Goal: Information Seeking & Learning: Learn about a topic

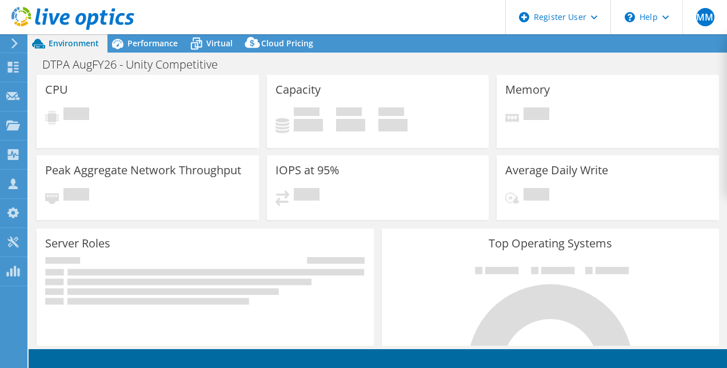
select select "USD"
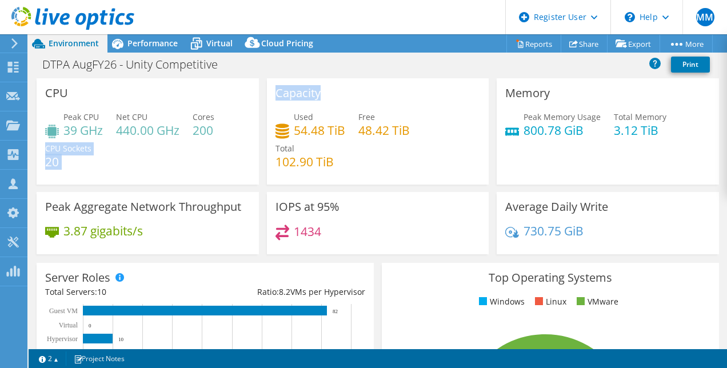
drag, startPoint x: 282, startPoint y: 113, endPoint x: 257, endPoint y: 117, distance: 25.4
click at [257, 117] on div "CPU Peak CPU 39 GHz Net CPU 440.00 GHz Cores 200 CPU Sockets 20 Capacity Used 5…" at bounding box center [378, 169] width 690 height 183
click at [257, 117] on div "CPU Peak CPU 39 GHz Net CPU 440.00 GHz Cores 200 CPU Sockets 20" at bounding box center [148, 131] width 230 height 106
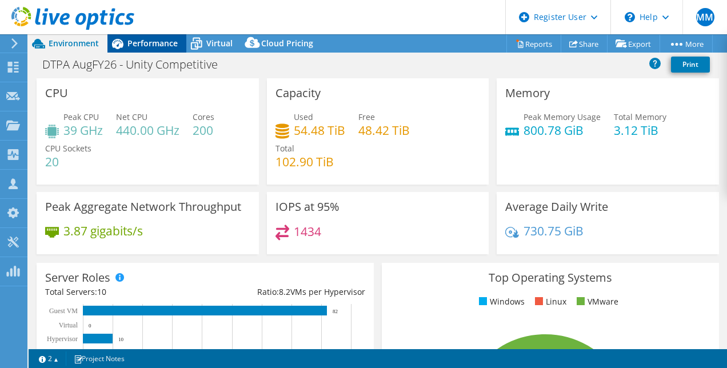
click at [133, 41] on span "Performance" at bounding box center [152, 43] width 50 height 11
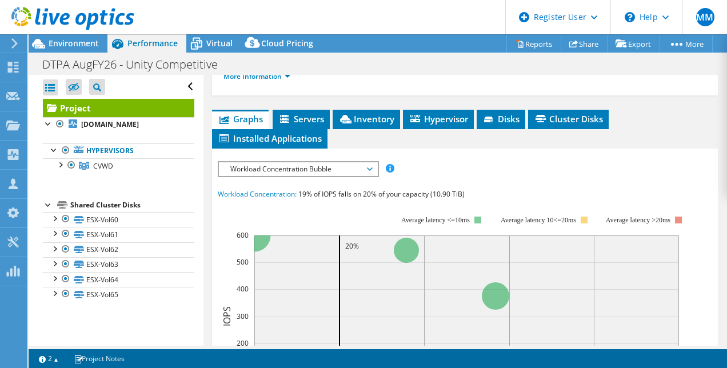
scroll to position [266, 0]
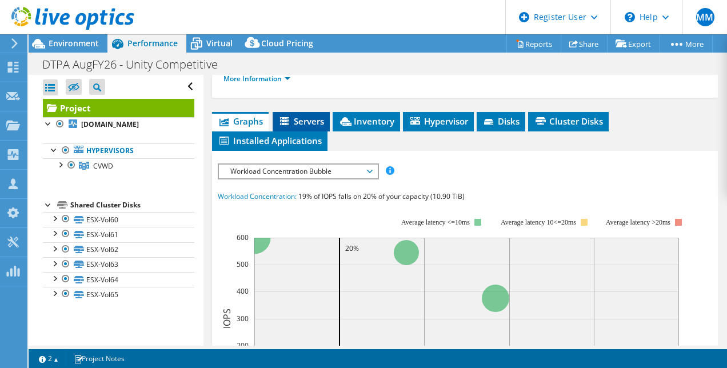
click at [302, 127] on span "Servers" at bounding box center [301, 120] width 46 height 11
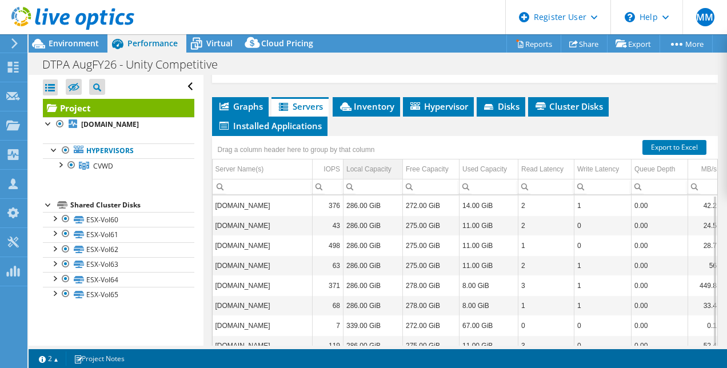
scroll to position [270, 0]
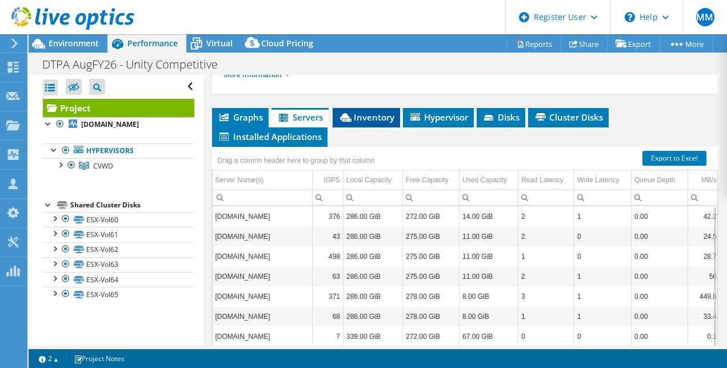
click at [386, 123] on span "Inventory" at bounding box center [366, 116] width 56 height 11
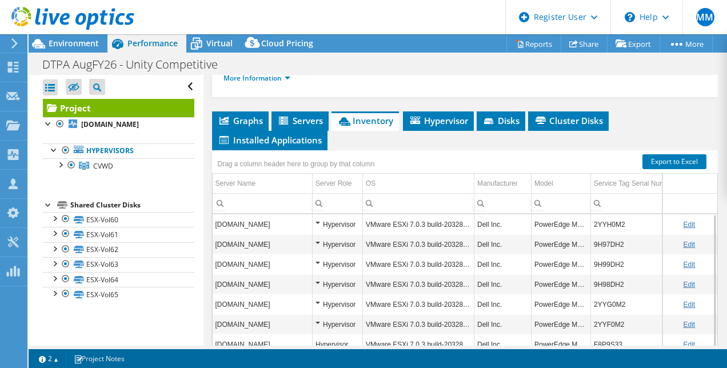
scroll to position [267, 0]
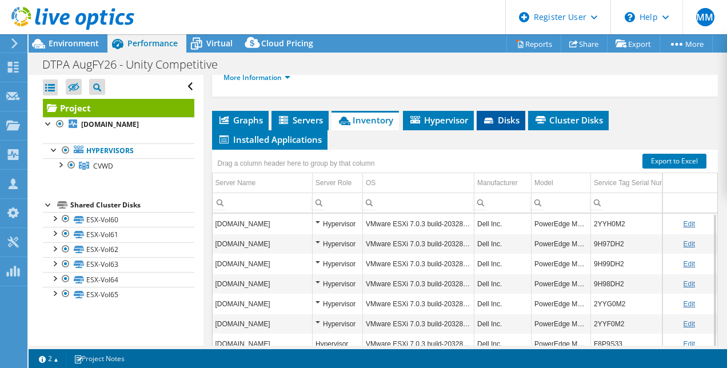
click at [492, 123] on icon at bounding box center [488, 121] width 9 height 6
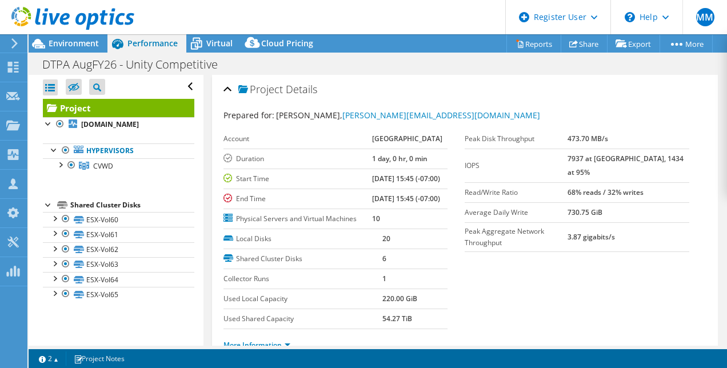
scroll to position [222, 0]
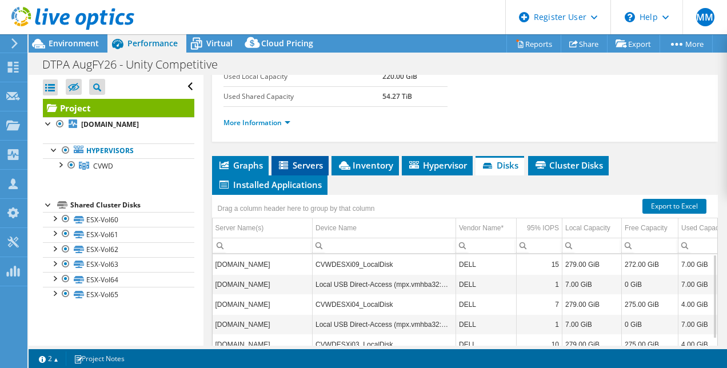
click at [319, 171] on span "Servers" at bounding box center [300, 164] width 46 height 11
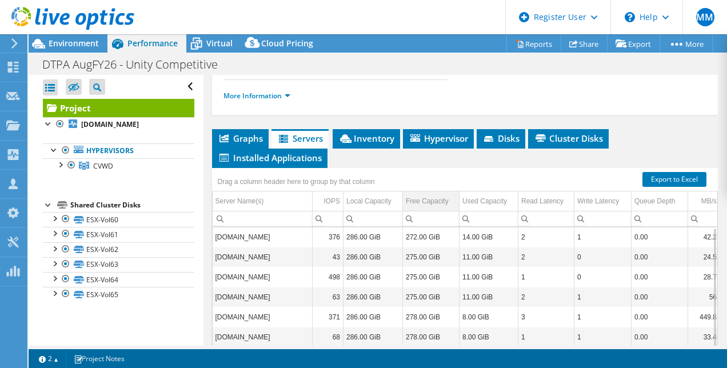
scroll to position [258, 0]
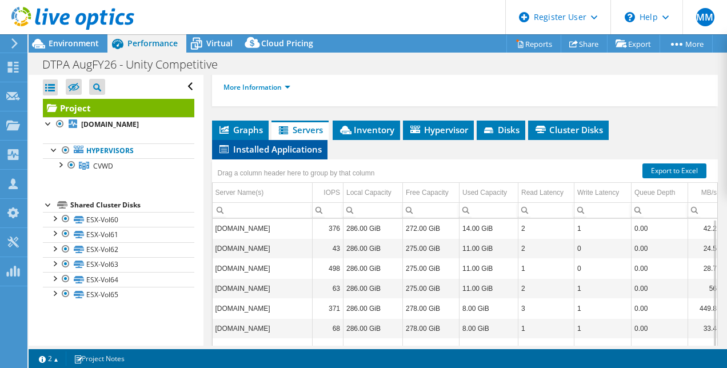
click at [296, 155] on span "Installed Applications" at bounding box center [270, 148] width 104 height 11
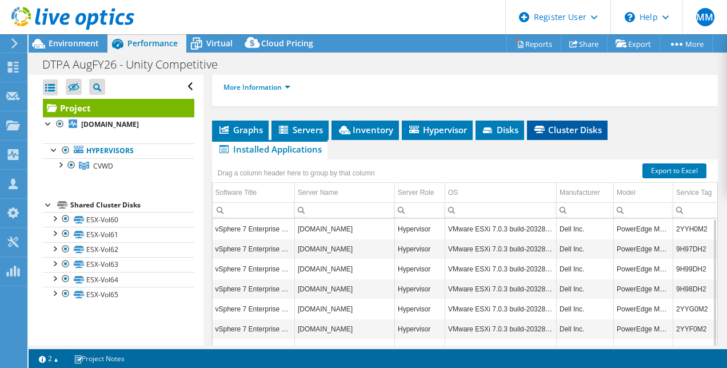
click at [584, 135] on span "Cluster Disks" at bounding box center [566, 129] width 69 height 11
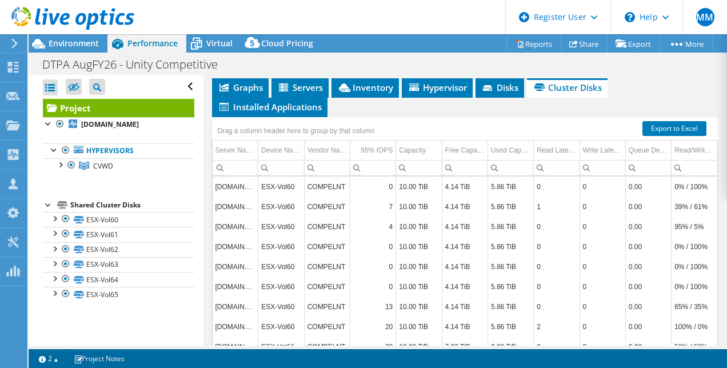
scroll to position [300, 0]
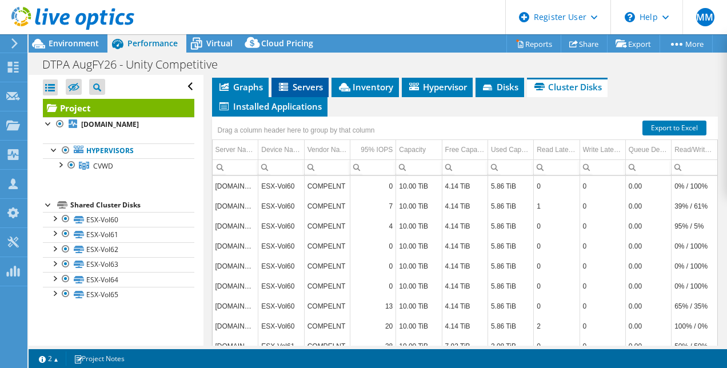
click at [299, 93] on span "Servers" at bounding box center [300, 86] width 46 height 11
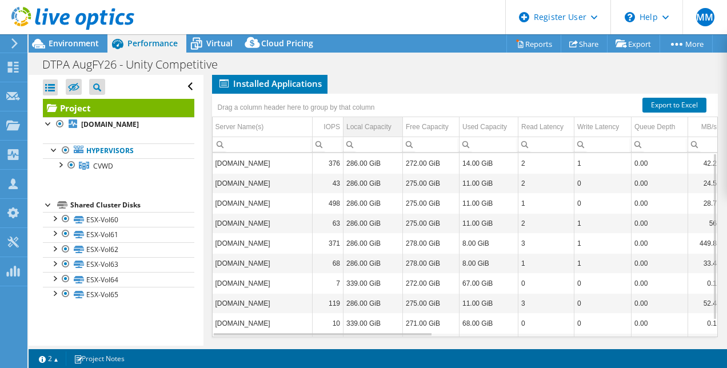
scroll to position [284, 0]
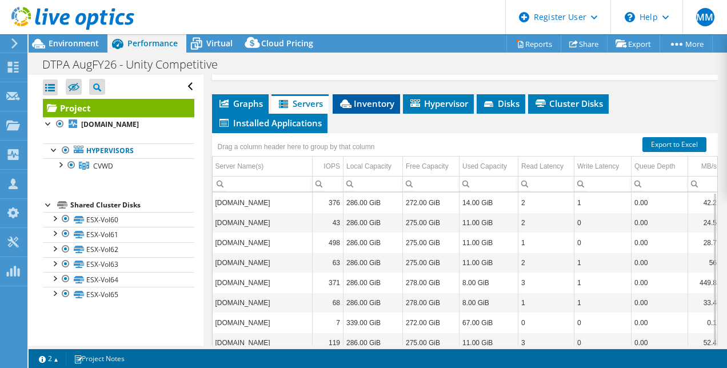
click at [365, 109] on span "Inventory" at bounding box center [366, 103] width 56 height 11
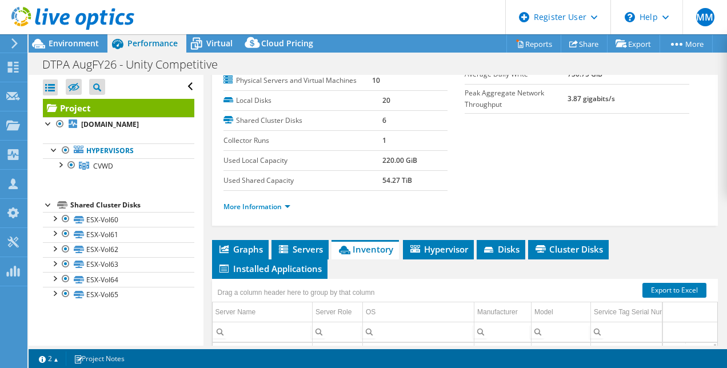
scroll to position [0, 0]
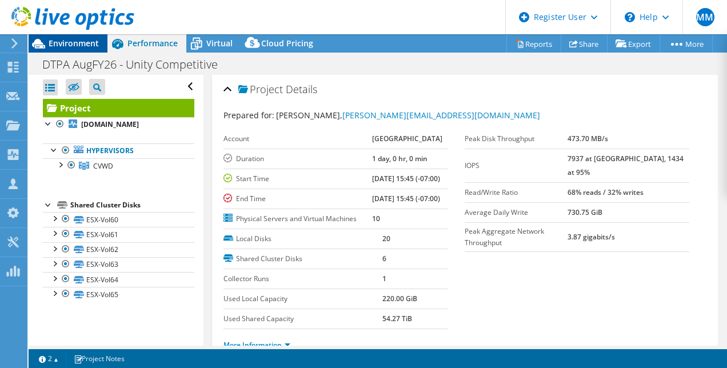
click at [54, 50] on div "Environment" at bounding box center [68, 43] width 79 height 18
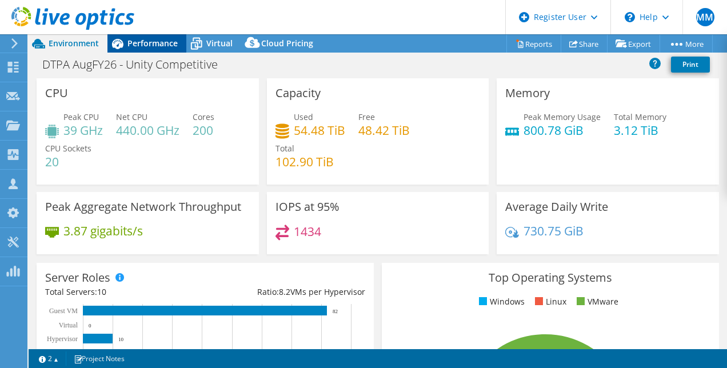
click at [144, 39] on span "Performance" at bounding box center [152, 43] width 50 height 11
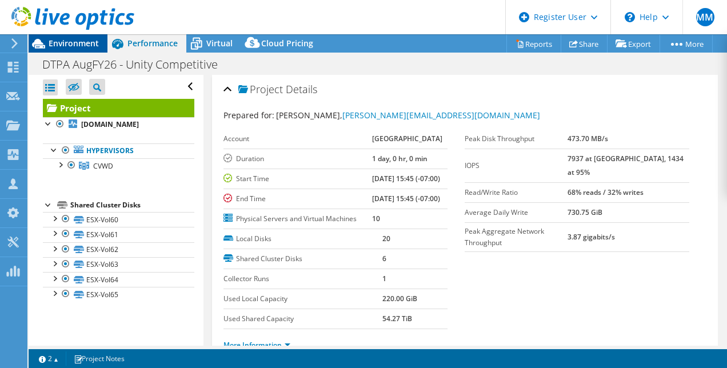
click at [78, 47] on span "Environment" at bounding box center [74, 43] width 50 height 11
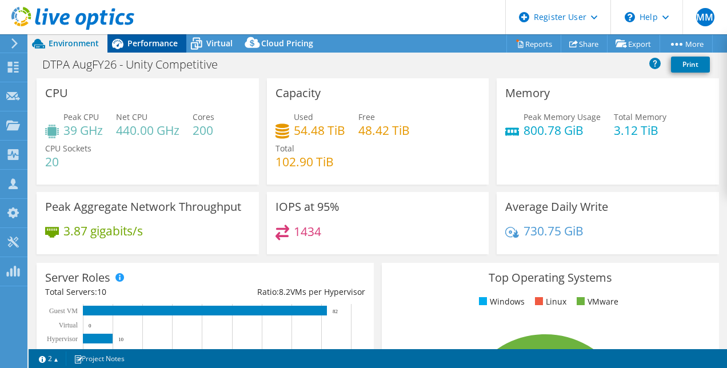
click at [146, 47] on span "Performance" at bounding box center [152, 43] width 50 height 11
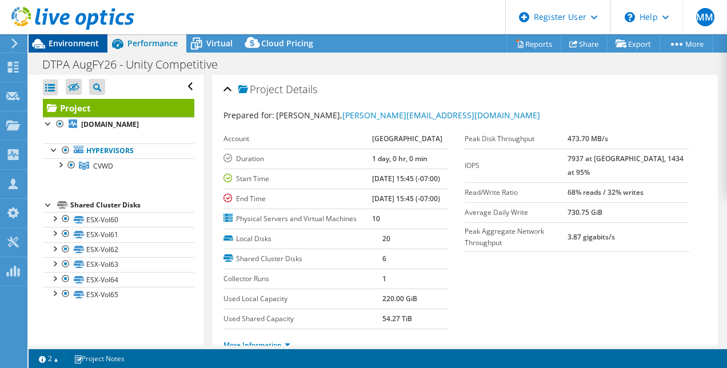
click at [79, 52] on div "Environment" at bounding box center [68, 43] width 79 height 18
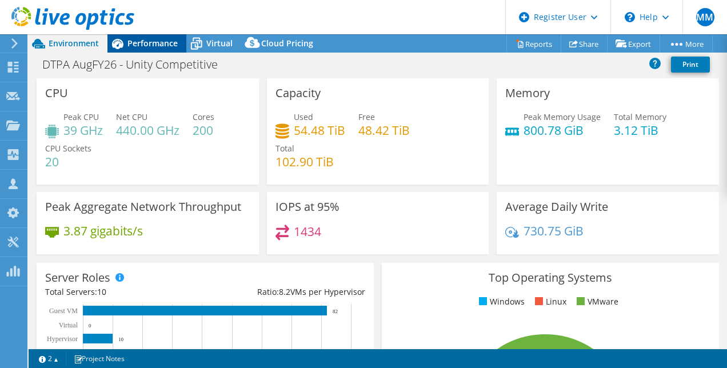
click at [142, 45] on span "Performance" at bounding box center [152, 43] width 50 height 11
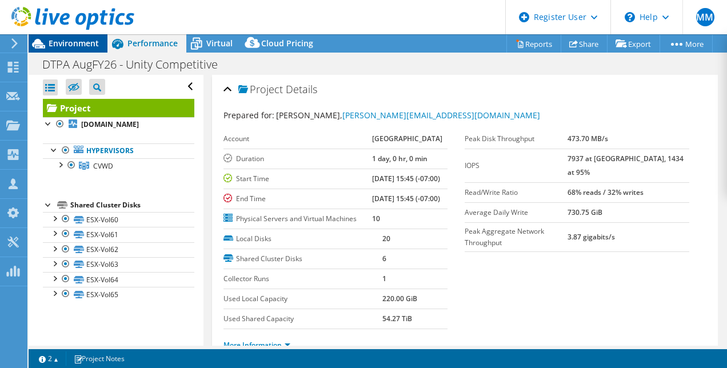
click at [78, 50] on div "Environment" at bounding box center [68, 43] width 79 height 18
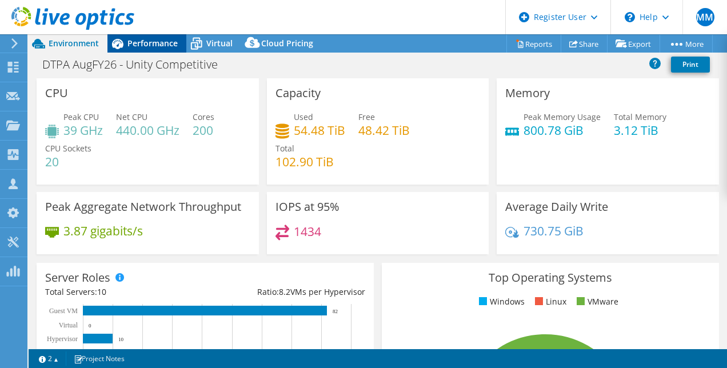
click at [130, 42] on span "Performance" at bounding box center [152, 43] width 50 height 11
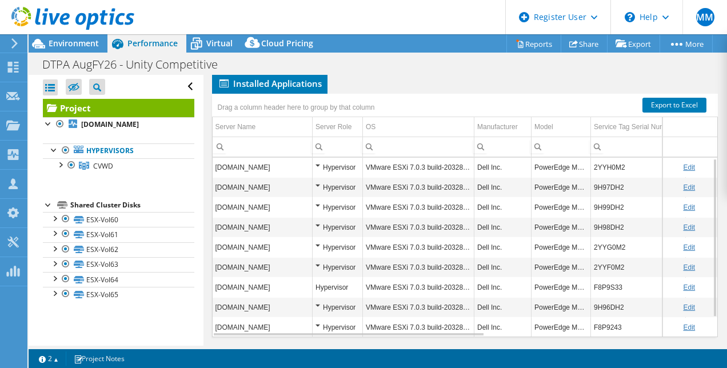
scroll to position [325, 0]
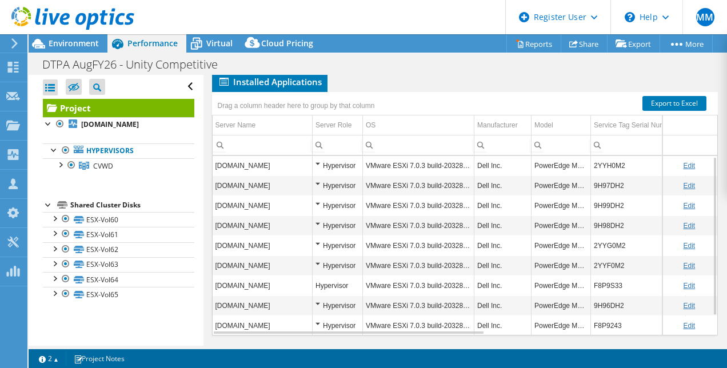
click at [256, 68] on span "Graphs" at bounding box center [240, 62] width 45 height 11
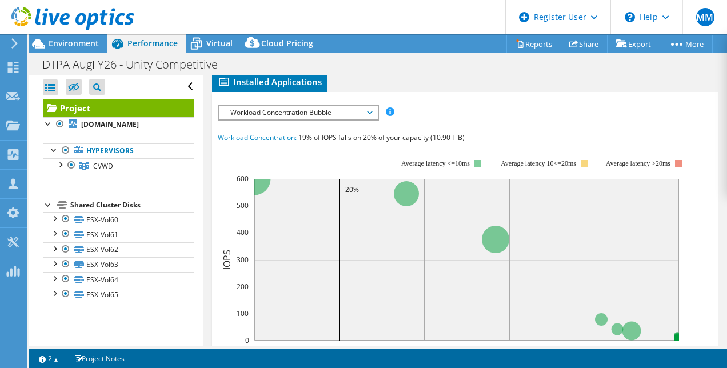
click at [295, 119] on span "Workload Concentration Bubble" at bounding box center [297, 113] width 147 height 14
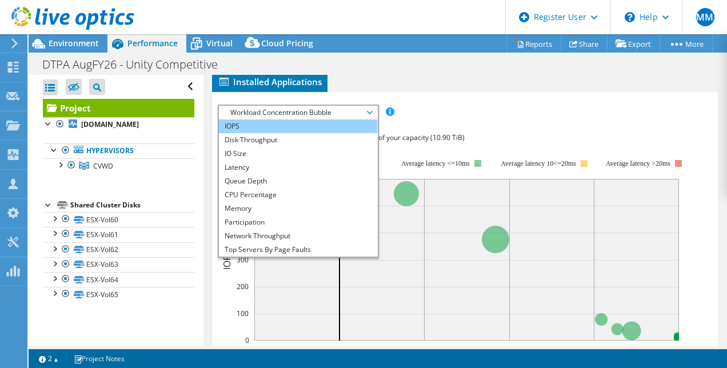
click at [293, 133] on li "IOPS" at bounding box center [298, 126] width 158 height 14
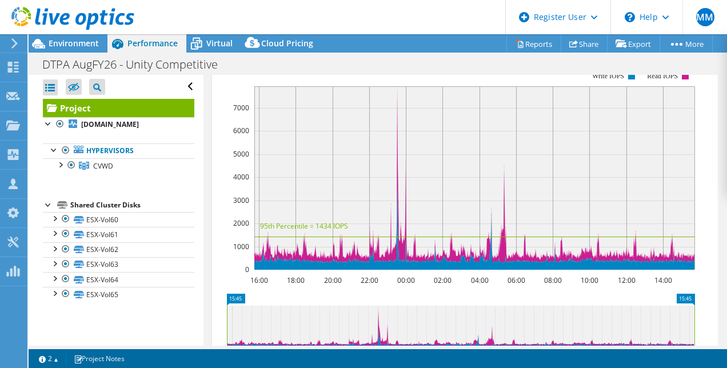
scroll to position [380, 0]
click at [359, 65] on span "IOPS" at bounding box center [297, 58] width 147 height 14
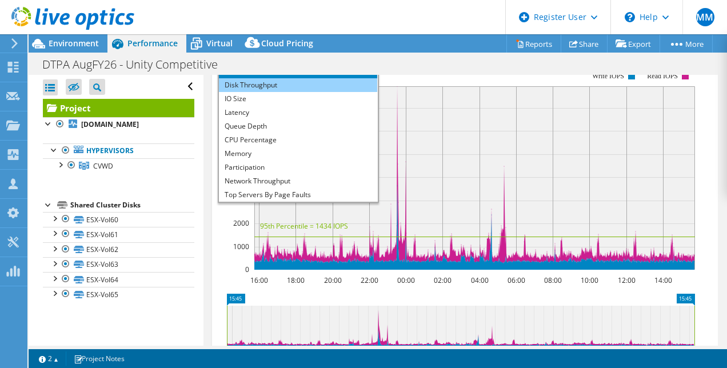
click at [344, 92] on li "Disk Throughput" at bounding box center [298, 85] width 158 height 14
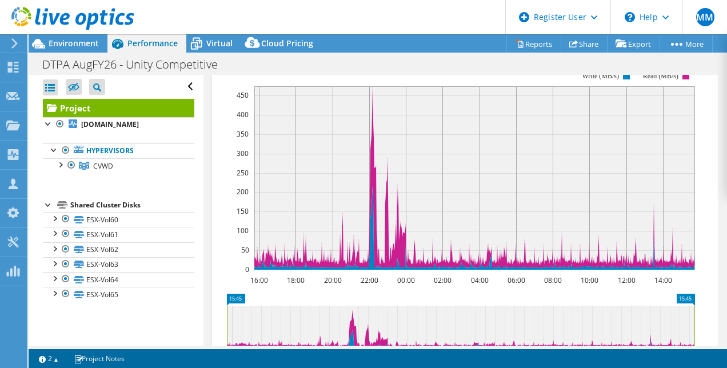
click at [332, 65] on span "Disk Throughput" at bounding box center [297, 58] width 147 height 14
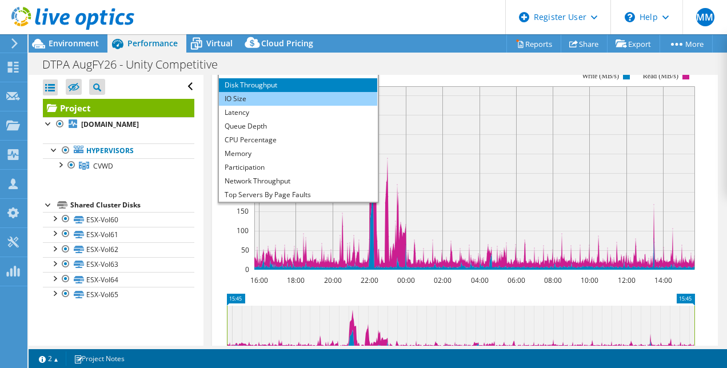
click at [320, 106] on li "IO Size" at bounding box center [298, 99] width 158 height 14
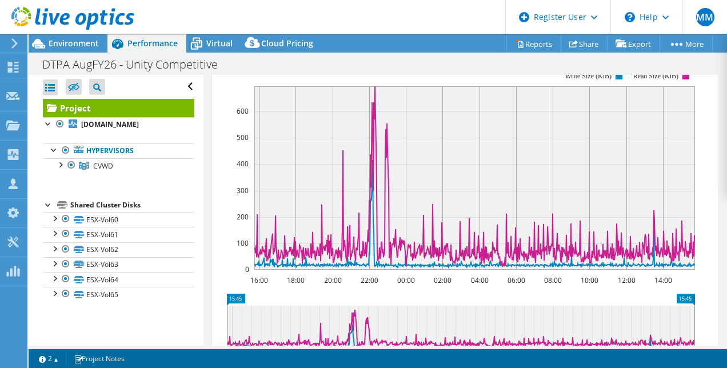
click at [325, 65] on span "IO Size" at bounding box center [297, 58] width 147 height 14
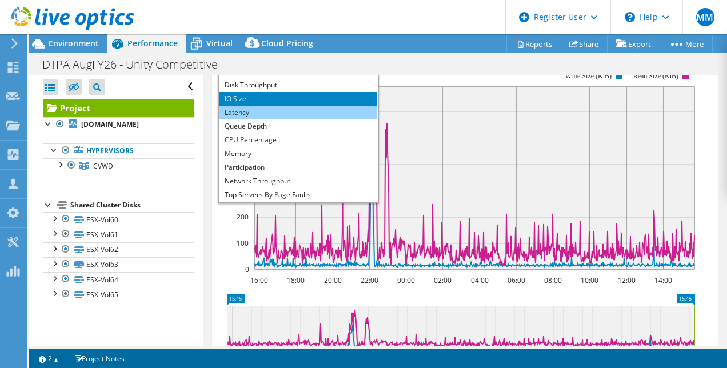
click at [310, 119] on li "Latency" at bounding box center [298, 113] width 158 height 14
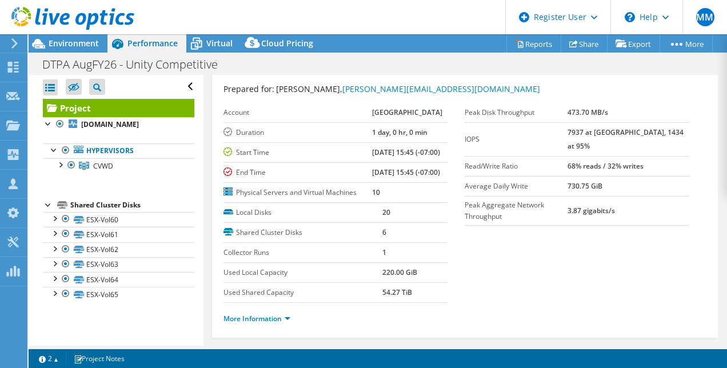
scroll to position [26, 0]
drag, startPoint x: 588, startPoint y: 150, endPoint x: 665, endPoint y: 147, distance: 77.2
click at [665, 156] on tr "Read/Write Ratio 68% reads / 32% writes" at bounding box center [576, 166] width 224 height 20
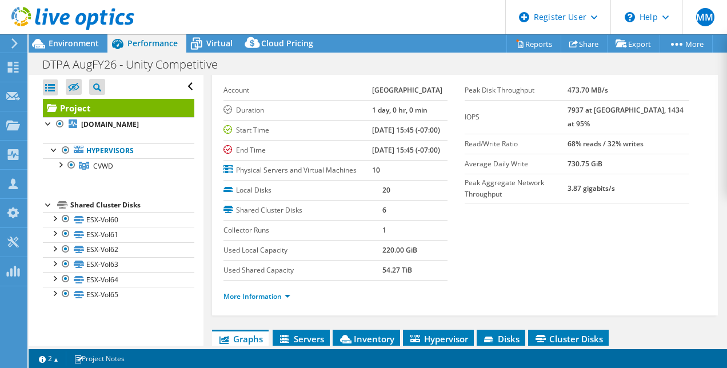
scroll to position [48, 0]
drag, startPoint x: 625, startPoint y: 149, endPoint x: 580, endPoint y: 150, distance: 45.7
click at [580, 154] on tr "Average Daily Write 730.75 GiB" at bounding box center [576, 164] width 224 height 20
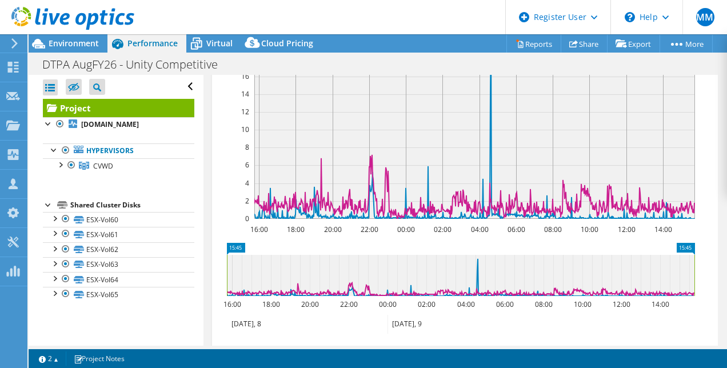
scroll to position [374, 0]
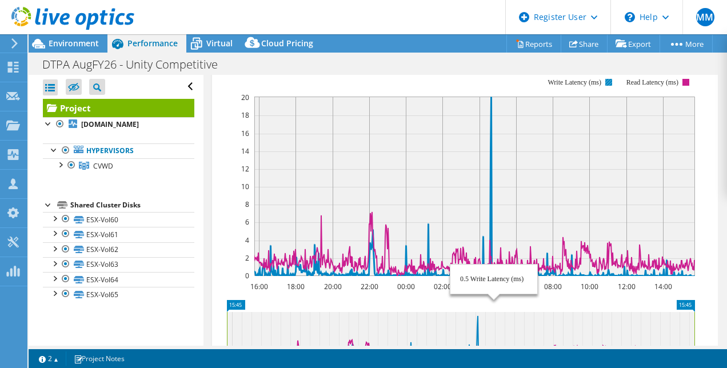
click at [492, 230] on icon at bounding box center [474, 186] width 440 height 179
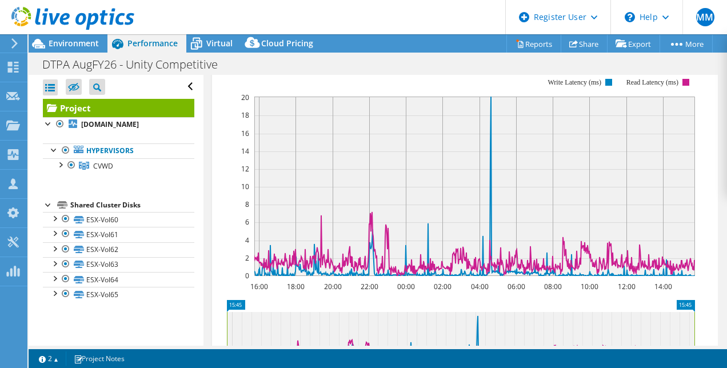
click at [332, 71] on span "Latency" at bounding box center [297, 64] width 147 height 14
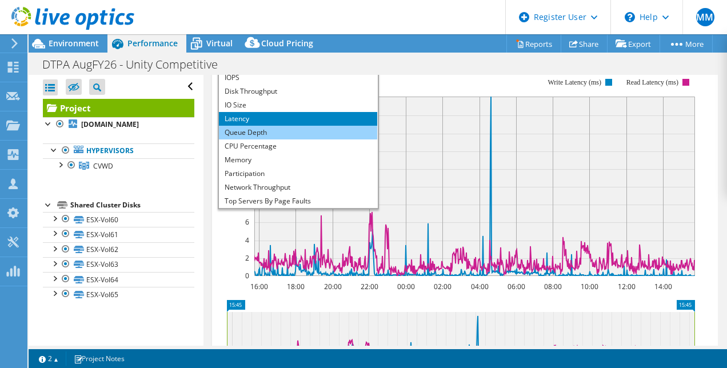
click at [303, 139] on li "Queue Depth" at bounding box center [298, 133] width 158 height 14
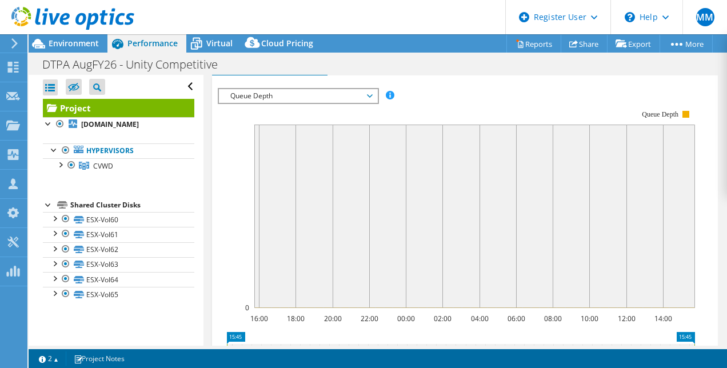
scroll to position [322, 0]
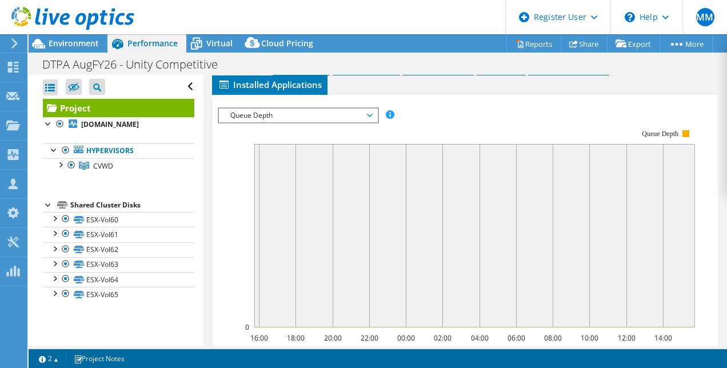
click at [347, 122] on span "Queue Depth" at bounding box center [297, 116] width 147 height 14
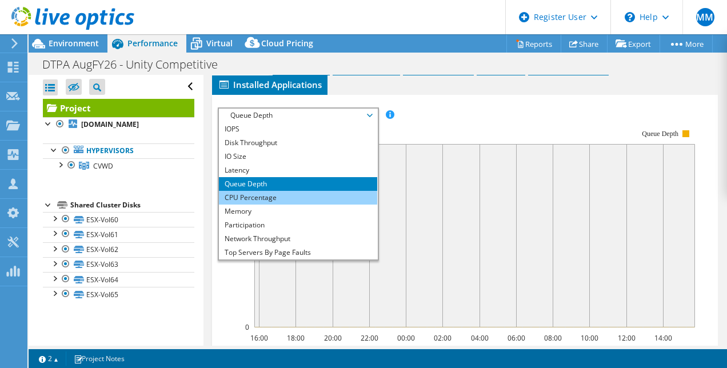
click at [316, 205] on li "CPU Percentage" at bounding box center [298, 198] width 158 height 14
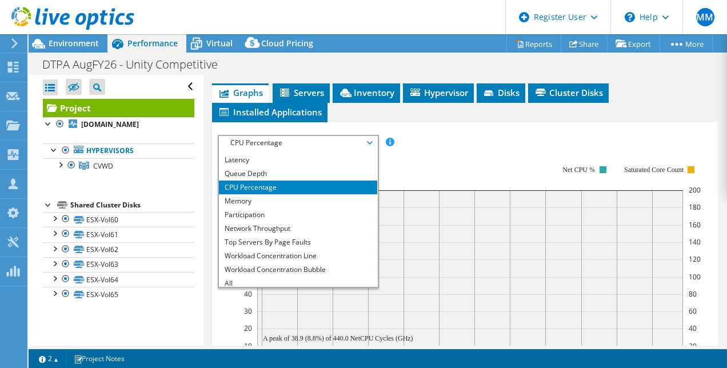
scroll to position [0, 0]
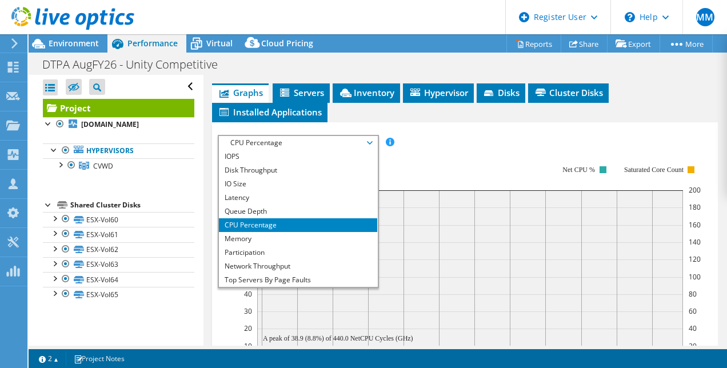
drag, startPoint x: 313, startPoint y: 181, endPoint x: 494, endPoint y: 201, distance: 182.2
click at [494, 201] on rect at bounding box center [469, 264] width 461 height 228
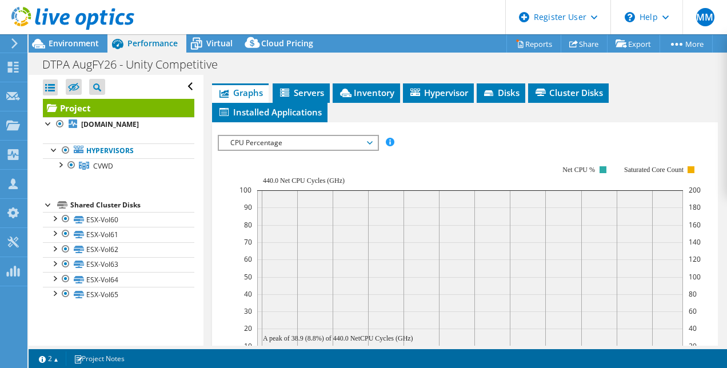
click at [292, 150] on span "CPU Percentage" at bounding box center [297, 143] width 147 height 14
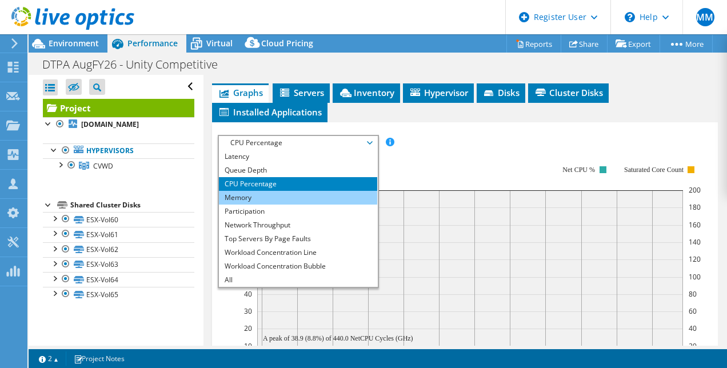
scroll to position [41, 0]
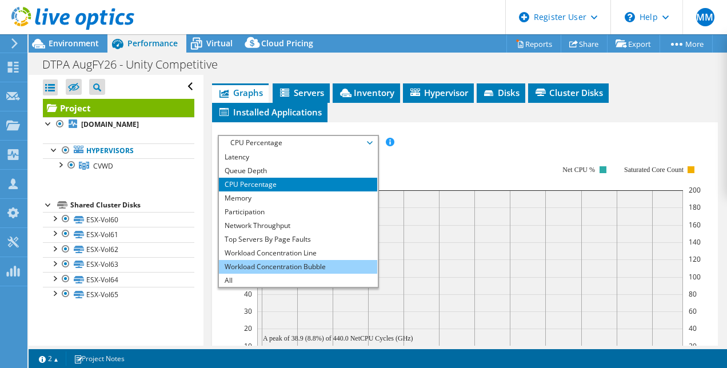
click at [317, 274] on li "Workload Concentration Bubble" at bounding box center [298, 267] width 158 height 14
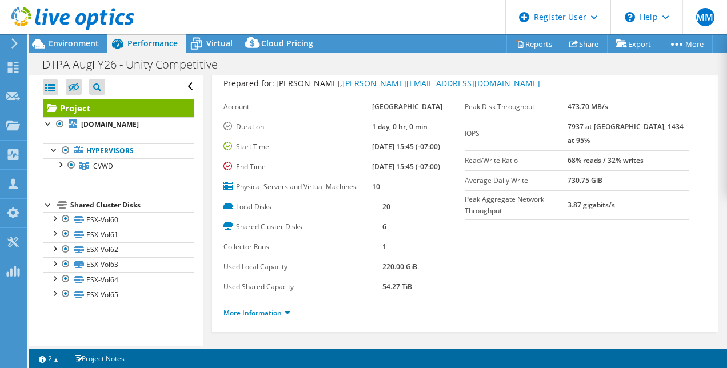
scroll to position [0, 0]
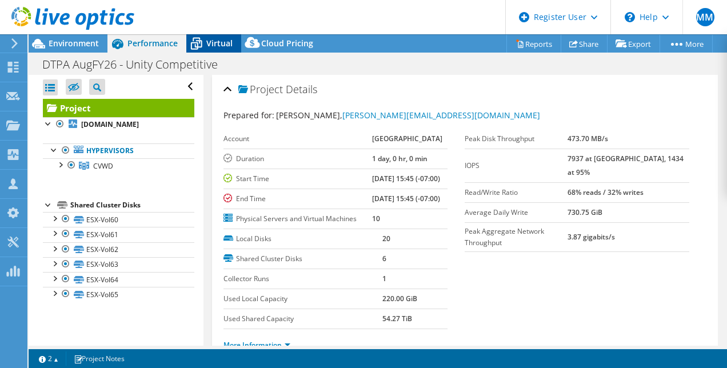
click at [226, 46] on span "Virtual" at bounding box center [219, 43] width 26 height 11
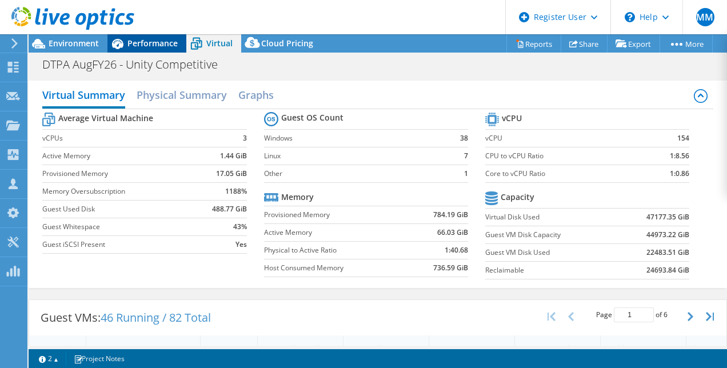
click at [149, 46] on span "Performance" at bounding box center [152, 43] width 50 height 11
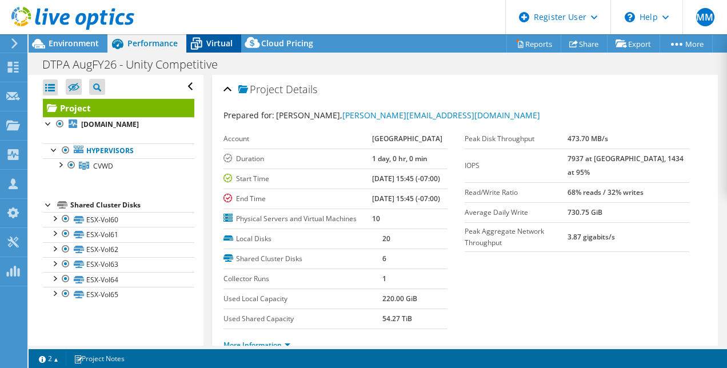
click at [210, 35] on div "Virtual" at bounding box center [213, 43] width 55 height 18
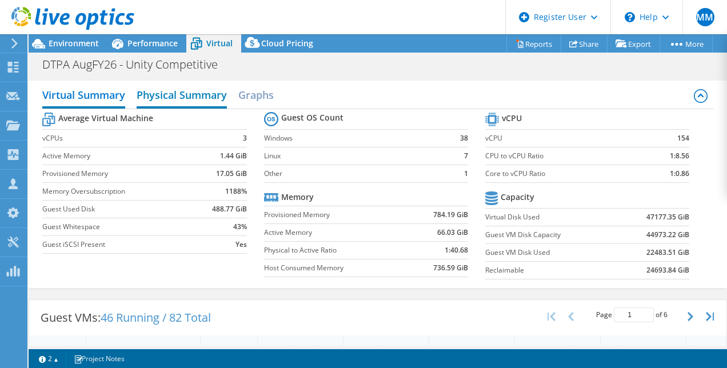
click at [199, 90] on h2 "Physical Summary" at bounding box center [182, 95] width 90 height 25
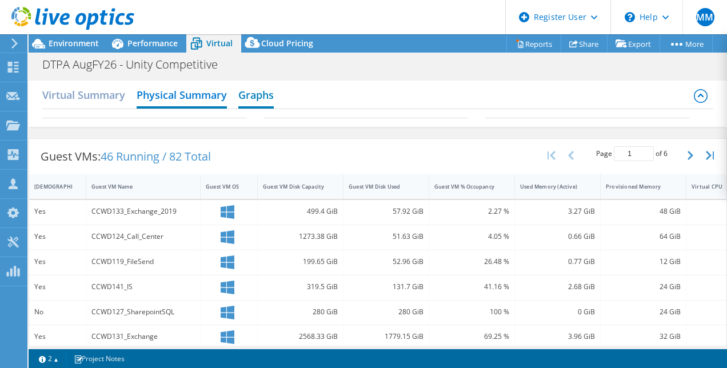
click at [248, 94] on h2 "Graphs" at bounding box center [255, 95] width 35 height 25
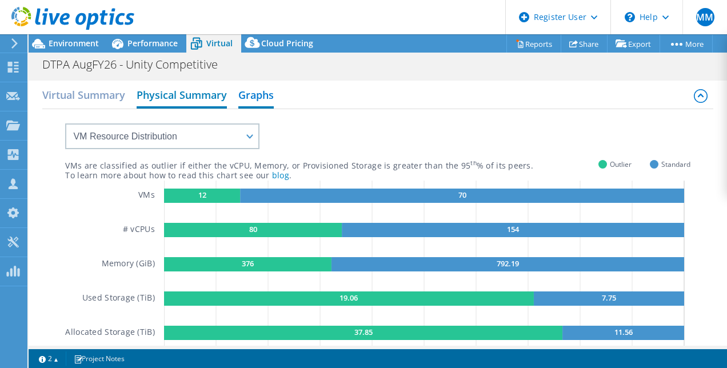
click at [177, 89] on h2 "Physical Summary" at bounding box center [182, 95] width 90 height 25
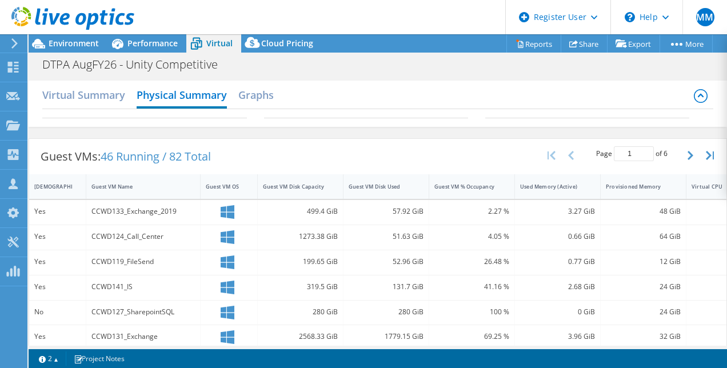
click at [238, 95] on div "Virtual Summary Physical Summary Graphs" at bounding box center [377, 96] width 670 height 26
click at [254, 95] on h2 "Graphs" at bounding box center [255, 95] width 35 height 25
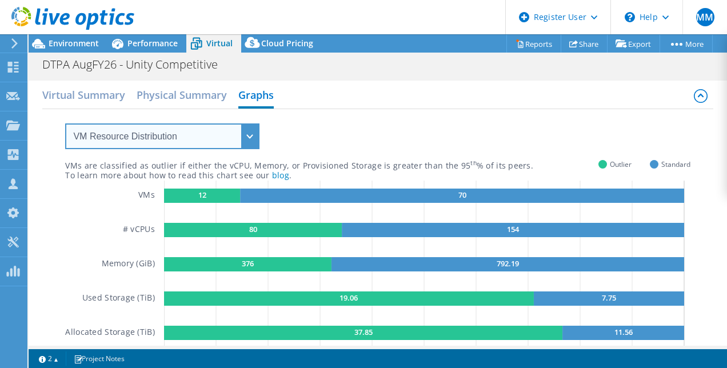
click at [182, 135] on select "VM Resource Distribution Provisioning Contrast Over Provisioning" at bounding box center [162, 136] width 194 height 26
select select "Over Provisioning"
click at [65, 123] on select "VM Resource Distribution Provisioning Contrast Over Provisioning" at bounding box center [162, 136] width 194 height 26
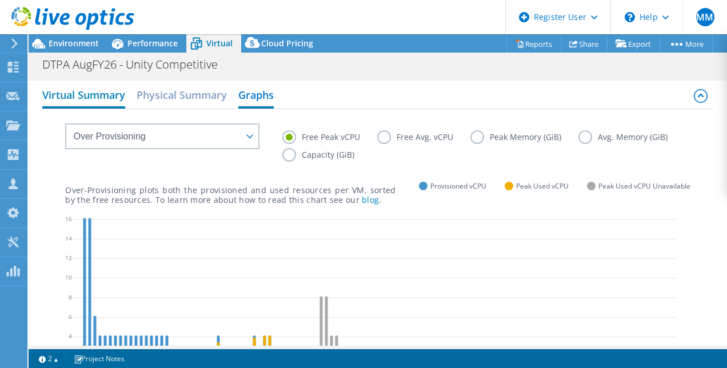
click at [103, 94] on h2 "Virtual Summary" at bounding box center [83, 95] width 83 height 25
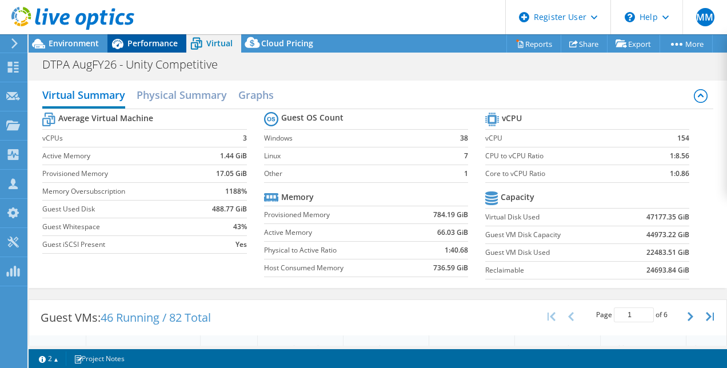
click at [169, 36] on div "Performance" at bounding box center [146, 43] width 79 height 18
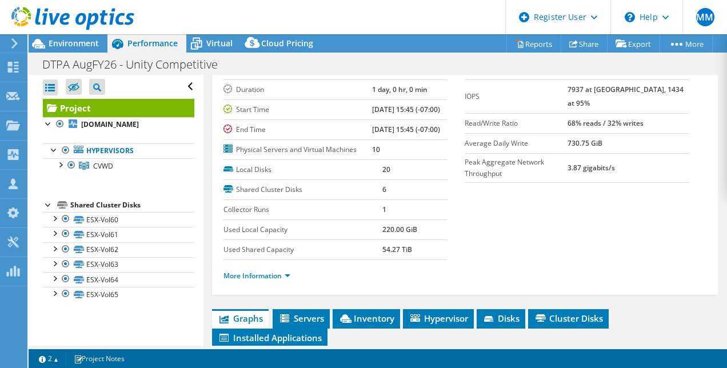
scroll to position [70, 0]
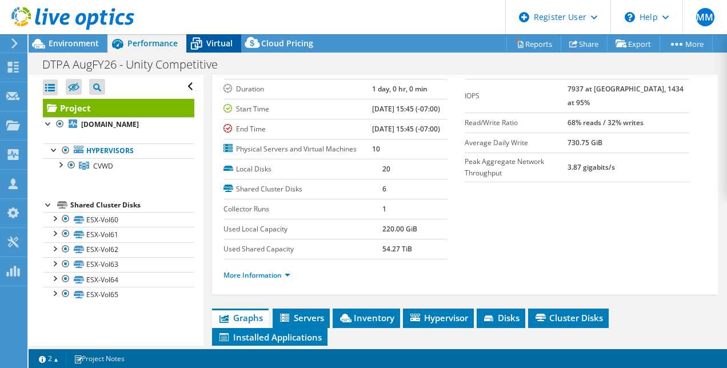
click at [218, 49] on div "Virtual" at bounding box center [213, 43] width 55 height 18
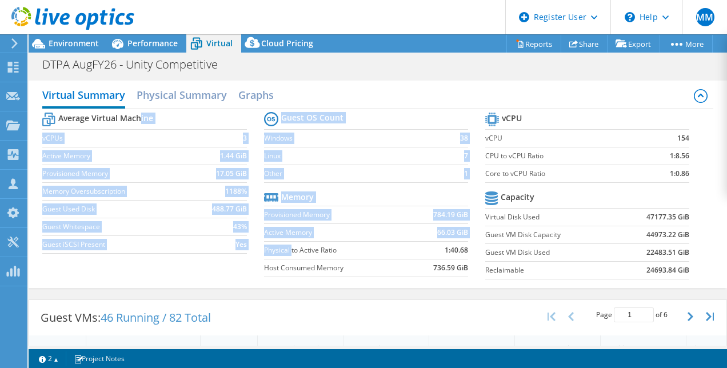
drag, startPoint x: 288, startPoint y: 252, endPoint x: 137, endPoint y: 123, distance: 199.0
click at [137, 123] on div "Average Virtual Machine vCPUs 3 Active Memory 1.44 GiB Provisioned Memory 17.05…" at bounding box center [377, 197] width 670 height 176
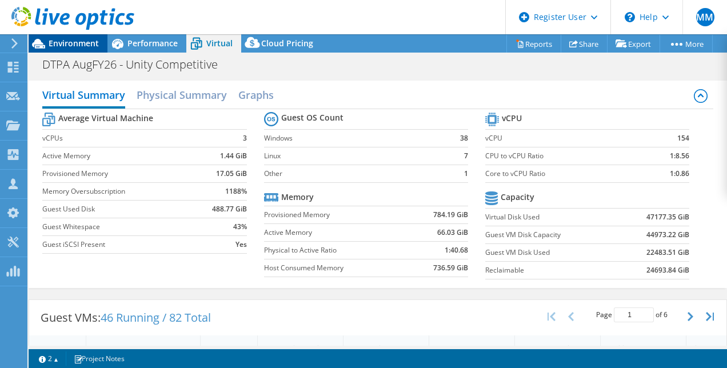
drag, startPoint x: 137, startPoint y: 123, endPoint x: 70, endPoint y: 45, distance: 103.3
click at [70, 45] on span "Environment" at bounding box center [74, 43] width 50 height 11
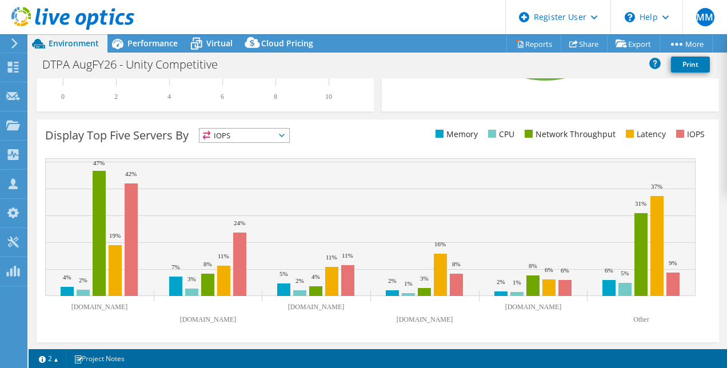
scroll to position [0, 0]
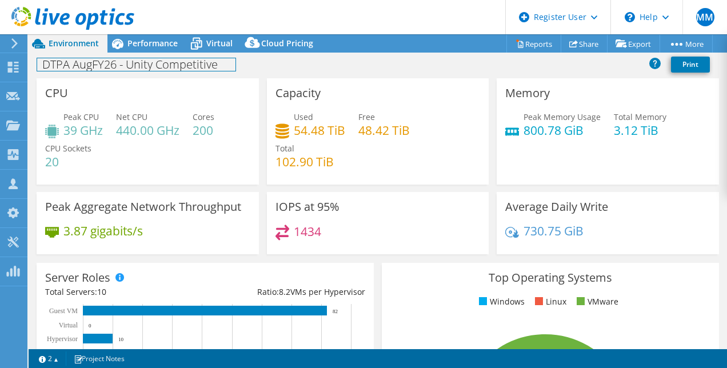
click at [161, 55] on div "DTPA AugFY26 - Unity Competitive Print" at bounding box center [378, 64] width 698 height 21
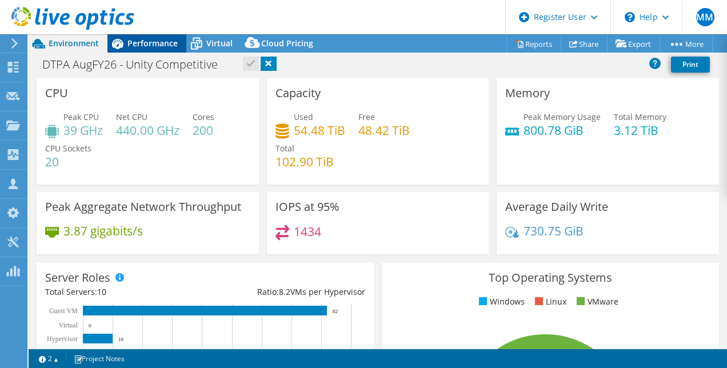
click at [155, 40] on span "Performance" at bounding box center [152, 43] width 50 height 11
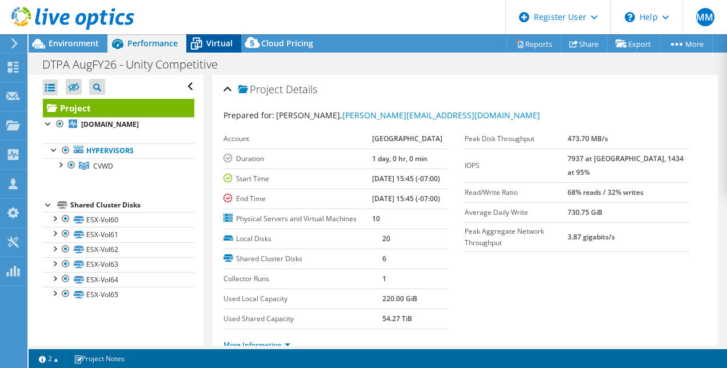
click at [215, 43] on span "Virtual" at bounding box center [219, 43] width 26 height 11
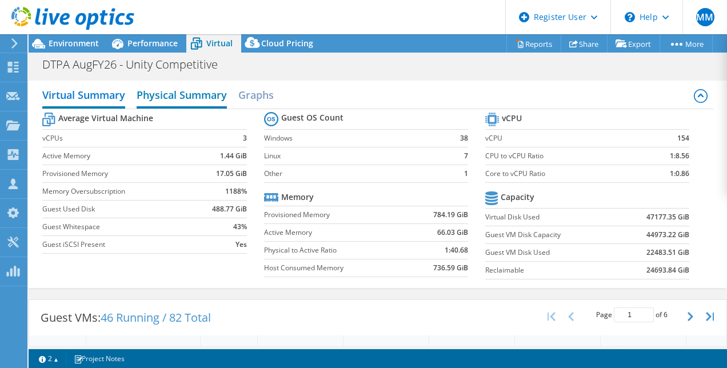
click at [189, 98] on h2 "Physical Summary" at bounding box center [182, 95] width 90 height 25
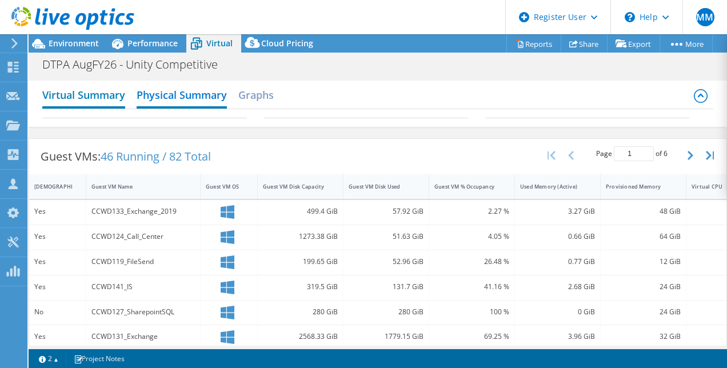
click at [103, 101] on h2 "Virtual Summary" at bounding box center [83, 95] width 83 height 25
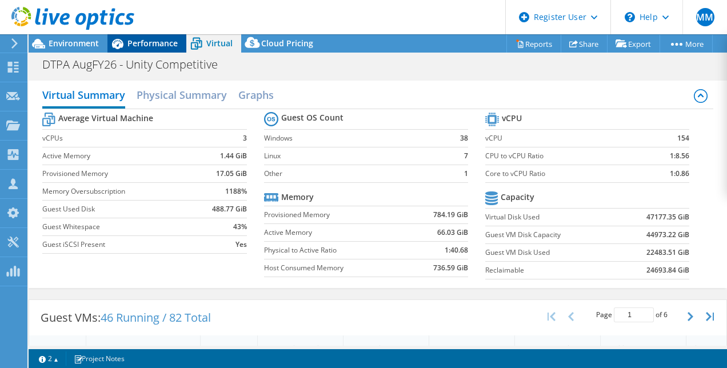
click at [138, 47] on span "Performance" at bounding box center [152, 43] width 50 height 11
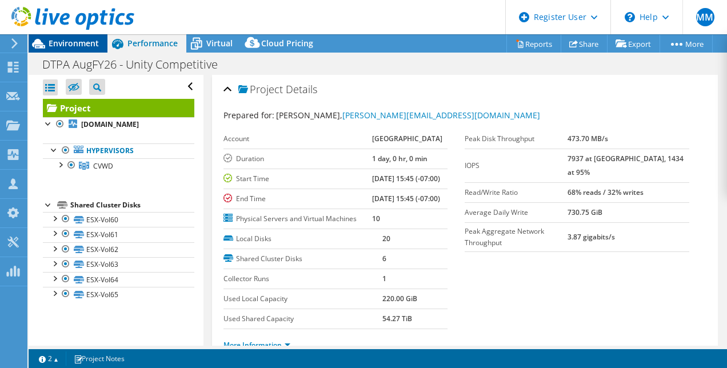
click at [81, 45] on span "Environment" at bounding box center [74, 43] width 50 height 11
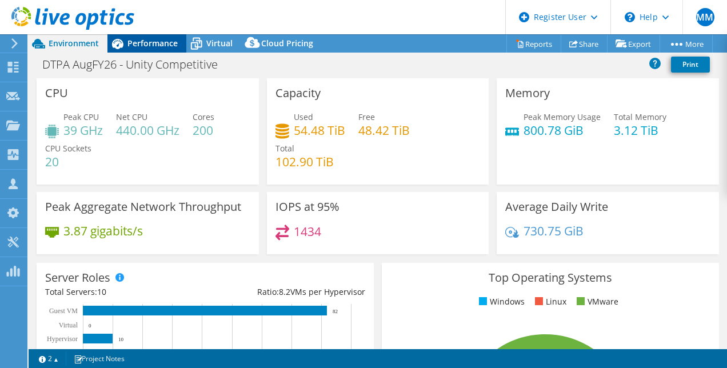
click at [154, 38] on span "Performance" at bounding box center [152, 43] width 50 height 11
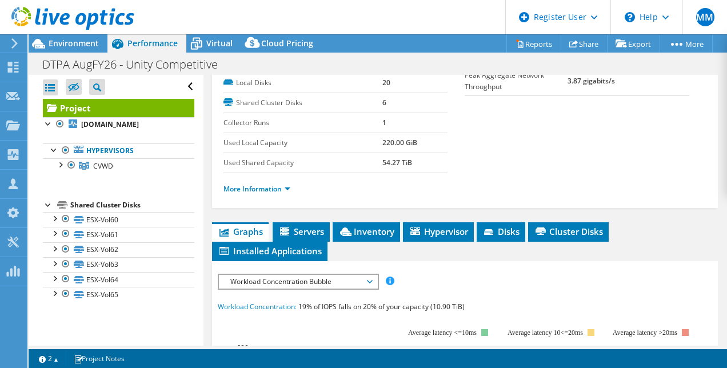
scroll to position [157, 0]
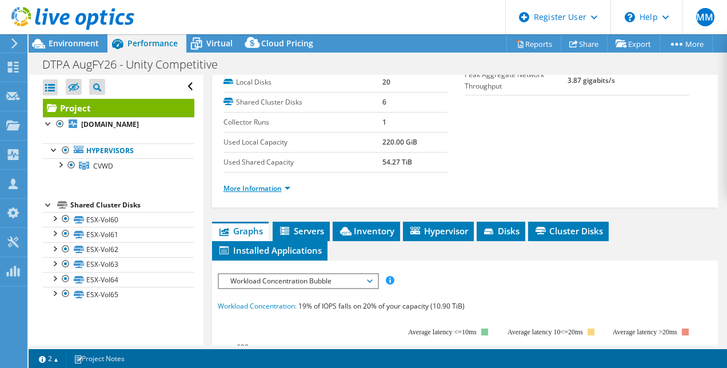
click at [286, 193] on link "More Information" at bounding box center [256, 188] width 67 height 10
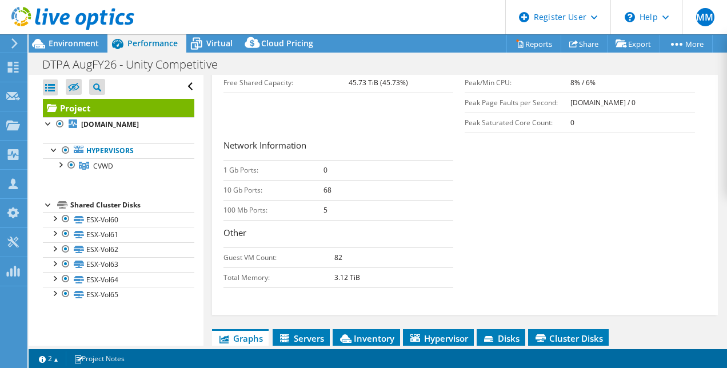
scroll to position [431, 0]
